Goal: Find specific page/section

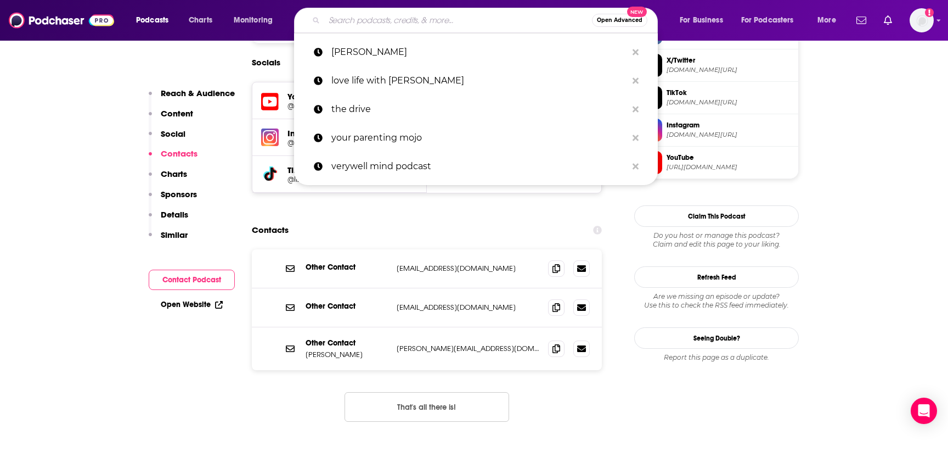
click at [409, 26] on input "Search podcasts, credits, & more..." at bounding box center [458, 21] width 268 height 18
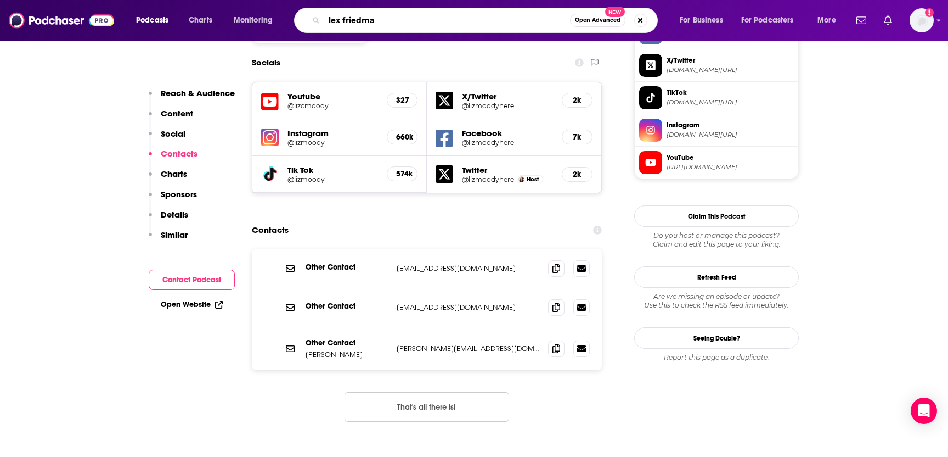
type input "[PERSON_NAME]"
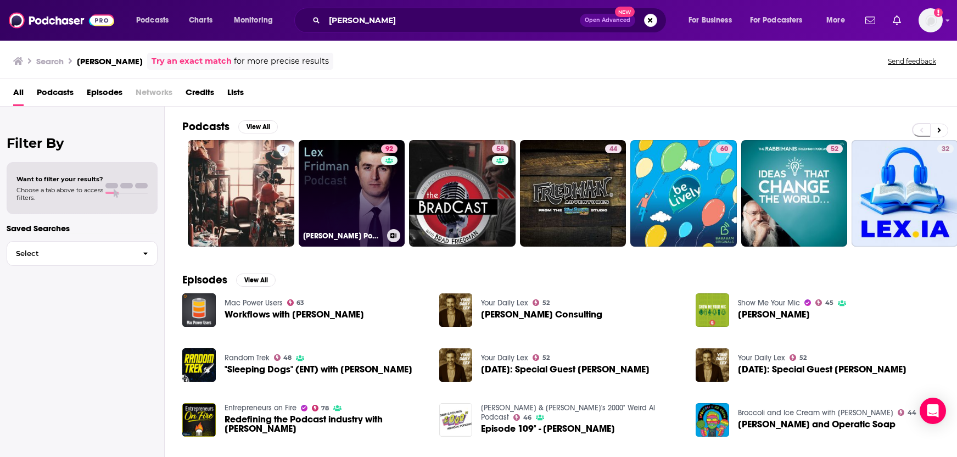
click at [319, 206] on link "92 [PERSON_NAME] Podcast" at bounding box center [352, 193] width 106 height 106
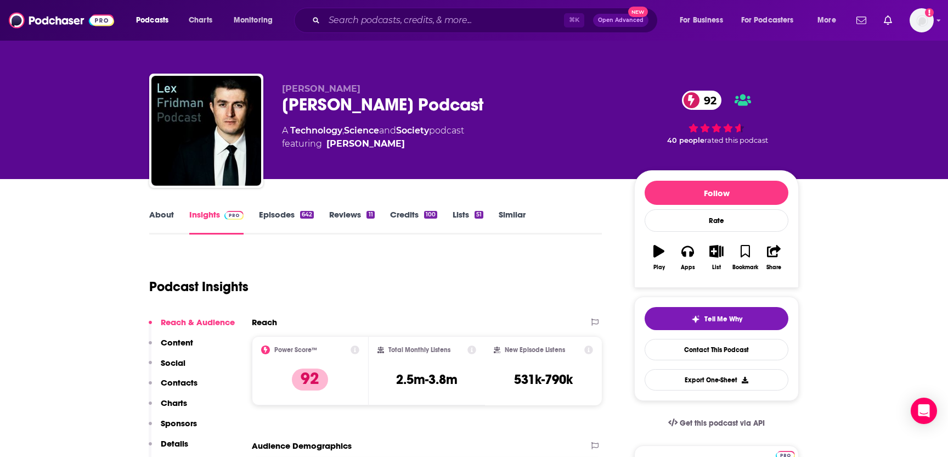
click at [188, 381] on p "Contacts" at bounding box center [179, 382] width 37 height 10
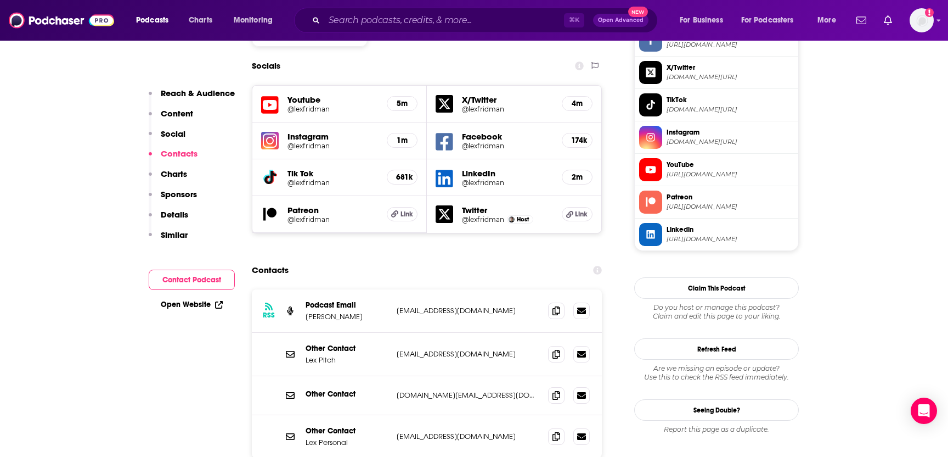
scroll to position [1004, 0]
